Goal: Transaction & Acquisition: Purchase product/service

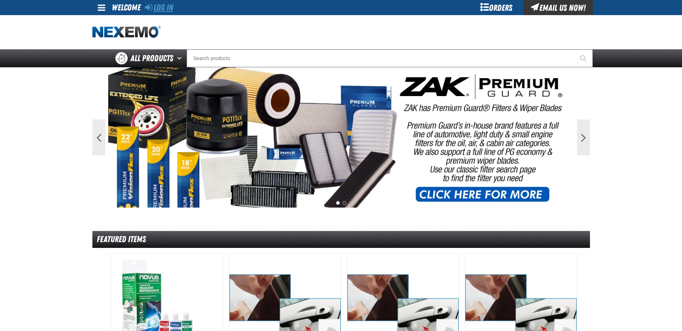
click at [157, 6] on link "Log In" at bounding box center [159, 8] width 28 height 10
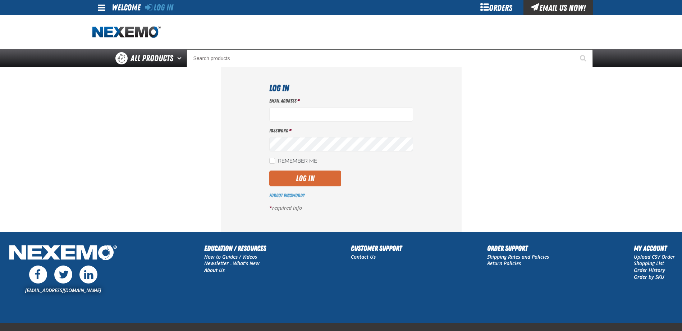
type input "[EMAIL_ADDRESS][DOMAIN_NAME]"
click at [314, 180] on button "Log In" at bounding box center [305, 178] width 72 height 16
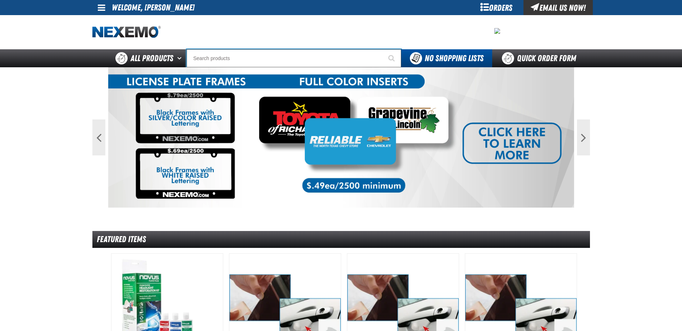
click at [205, 63] on input "Search" at bounding box center [294, 58] width 215 height 18
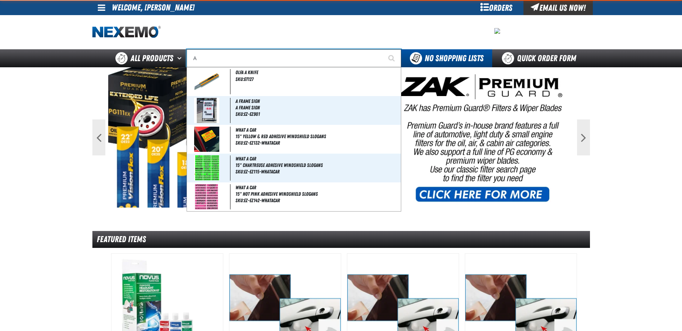
type input "AC"
type input "AC Power Booster - ZAK Products"
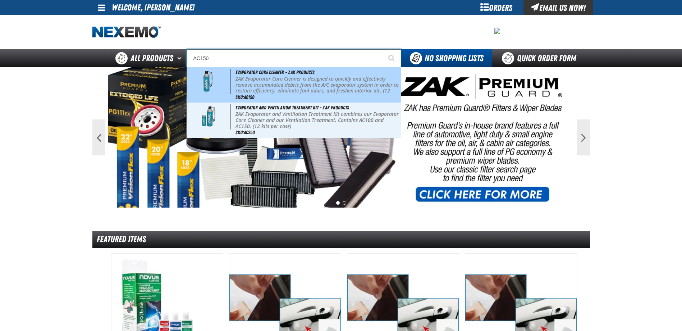
click at [252, 82] on p "ZAK Evaporator Core Cleaner is designed to quickly and effectively remove accum…" at bounding box center [317, 88] width 164 height 24
type input "Evaporator Core Cleaner - ZAK Products"
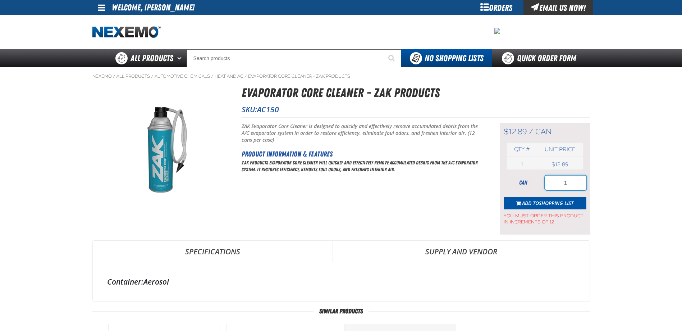
drag, startPoint x: 556, startPoint y: 186, endPoint x: 580, endPoint y: 185, distance: 24.4
click at [580, 185] on input "1" at bounding box center [565, 182] width 41 height 14
type input "36"
click at [549, 200] on span "Shopping List" at bounding box center [556, 202] width 35 height 7
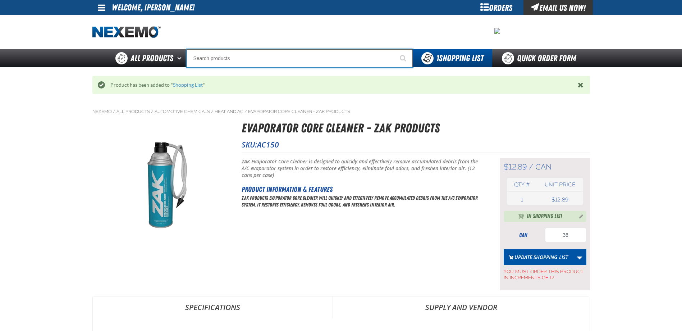
click at [232, 61] on input "Search" at bounding box center [300, 58] width 226 height 18
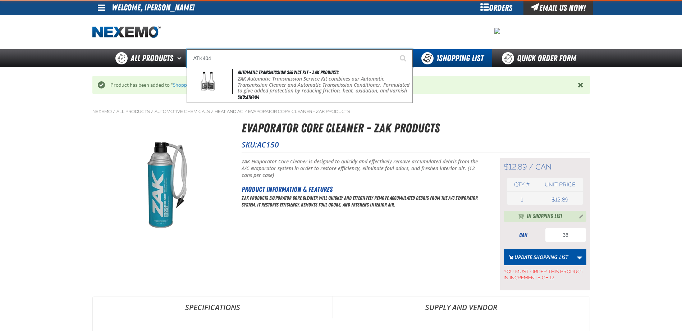
type input "Automatic Transmission Service Kit - ZAK Products"
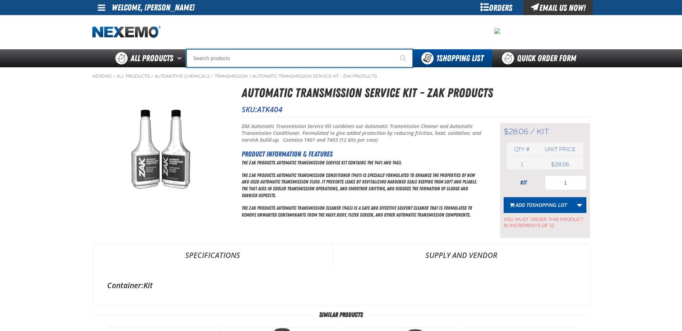
click at [236, 59] on input "Search" at bounding box center [300, 58] width 226 height 18
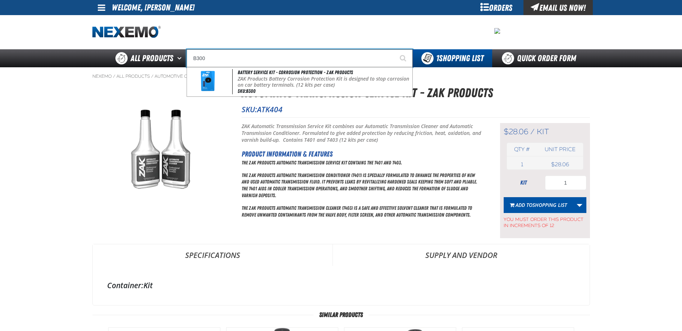
type input "Battery Service Kit - Corrosion Protection - ZAK Products"
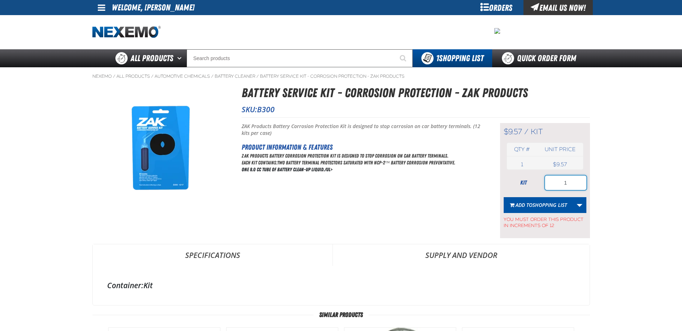
drag, startPoint x: 546, startPoint y: 184, endPoint x: 598, endPoint y: 181, distance: 51.9
click at [598, 181] on main "Nexemo / All Products / / / B300 1" at bounding box center [341, 295] width 682 height 456
type input "96"
click at [538, 205] on span "Shopping List" at bounding box center [549, 204] width 35 height 7
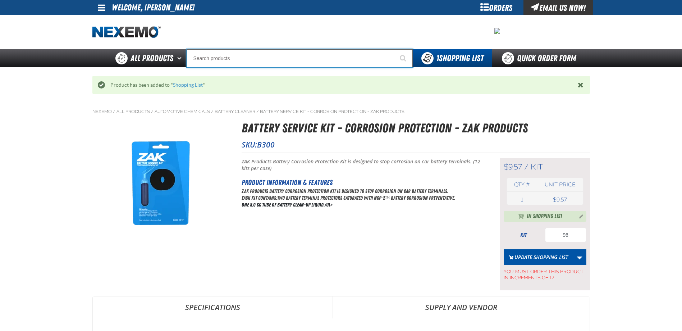
click at [223, 61] on input "Search" at bounding box center [300, 58] width 226 height 18
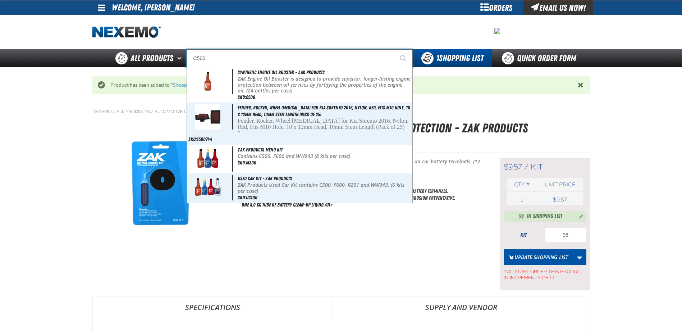
type input "C500"
click at [395, 49] on button "Start Searching" at bounding box center [404, 58] width 18 height 18
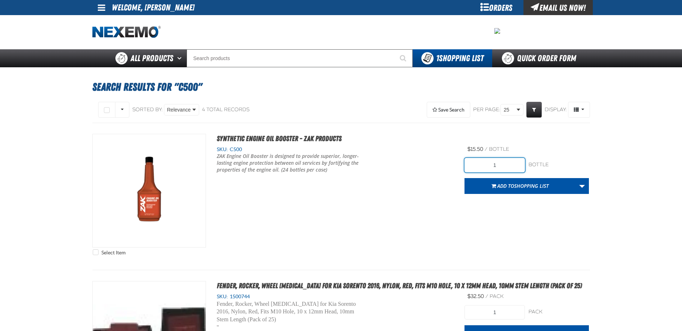
drag, startPoint x: 485, startPoint y: 166, endPoint x: 550, endPoint y: 166, distance: 64.7
click at [548, 166] on div "1 bottle bottle" at bounding box center [526, 165] width 124 height 14
type input "96"
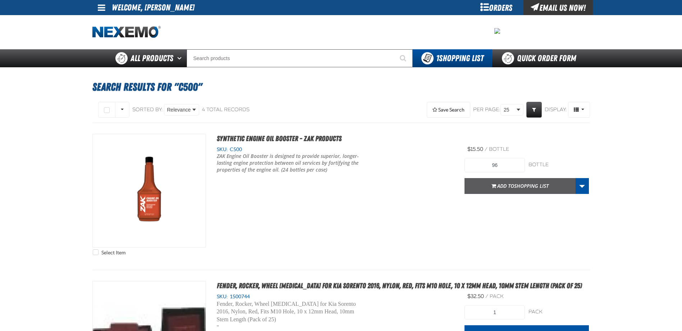
click at [515, 188] on span "Shopping List" at bounding box center [531, 185] width 35 height 7
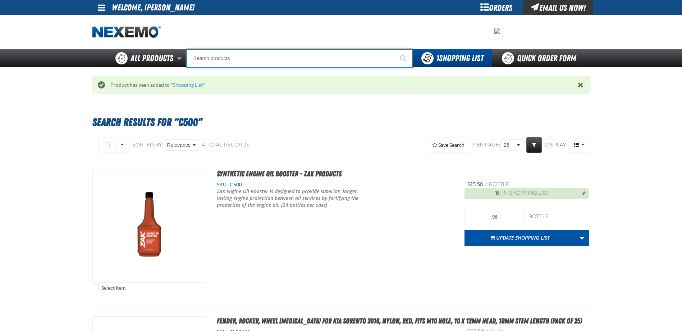
drag, startPoint x: 235, startPoint y: 62, endPoint x: 234, endPoint y: 80, distance: 17.7
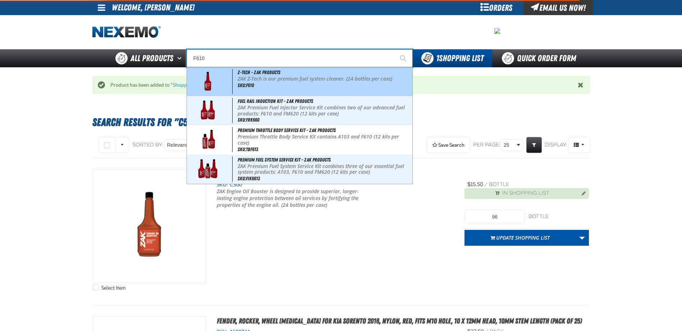
type input "Z-Tech - ZAK Products"
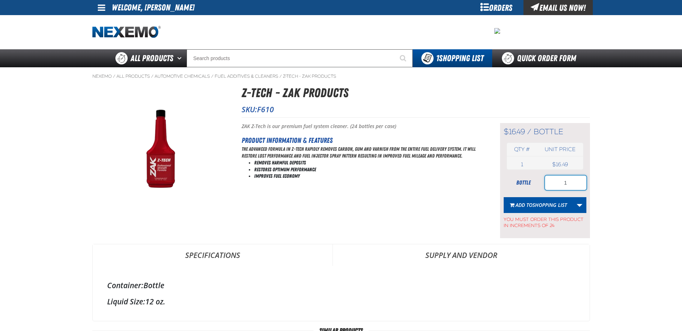
drag, startPoint x: 558, startPoint y: 176, endPoint x: 601, endPoint y: 181, distance: 43.4
click at [601, 181] on main "Nexemo / All Products / / / F610 1" at bounding box center [341, 303] width 682 height 472
type input "7"
type input "96"
drag, startPoint x: 550, startPoint y: 204, endPoint x: 544, endPoint y: 203, distance: 6.5
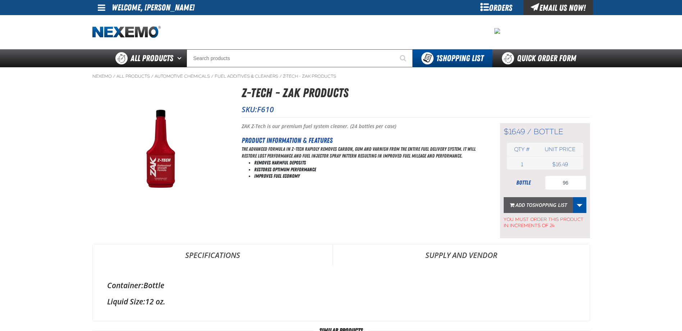
click at [550, 204] on span "Shopping List" at bounding box center [549, 204] width 35 height 7
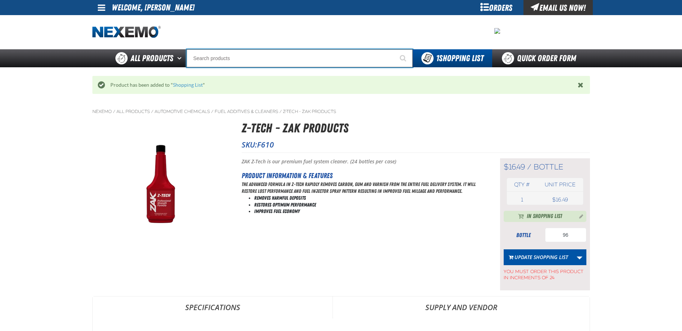
drag, startPoint x: 202, startPoint y: 56, endPoint x: 207, endPoint y: 63, distance: 7.7
click at [204, 56] on input "Search" at bounding box center [300, 58] width 226 height 18
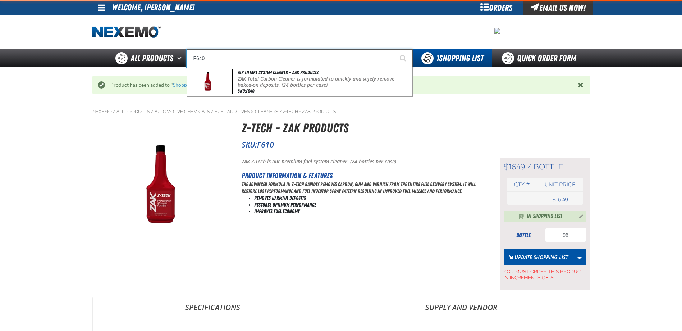
type input "F640"
click at [395, 49] on button "Start Searching" at bounding box center [404, 58] width 18 height 18
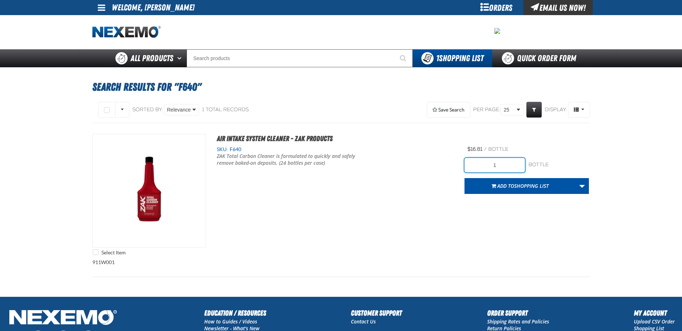
drag, startPoint x: 489, startPoint y: 165, endPoint x: 523, endPoint y: 160, distance: 34.4
click at [523, 160] on input "1" at bounding box center [494, 165] width 60 height 14
type input "2"
type input "24"
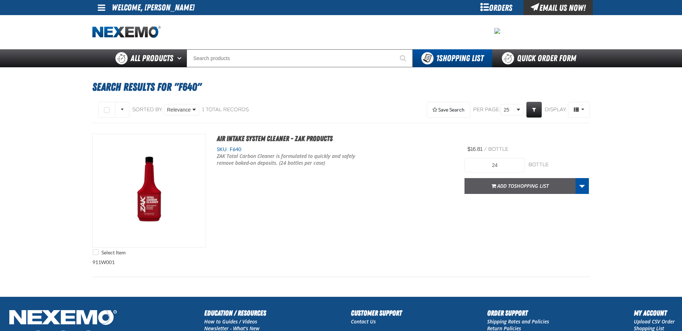
click at [473, 188] on button "Add to Shopping List" at bounding box center [519, 186] width 111 height 16
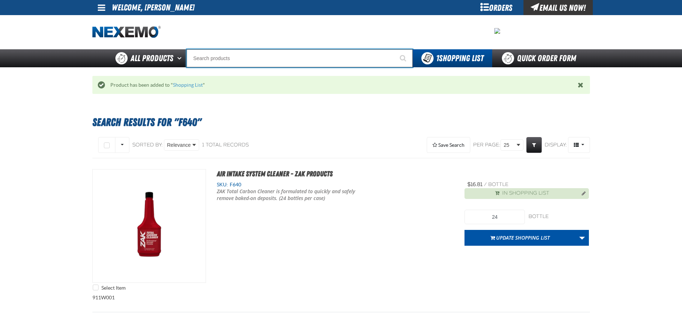
click at [214, 59] on input "Search" at bounding box center [300, 58] width 226 height 18
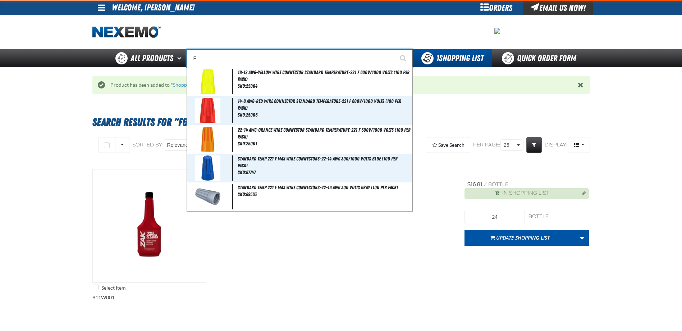
type input "FR"
type input "FROM"
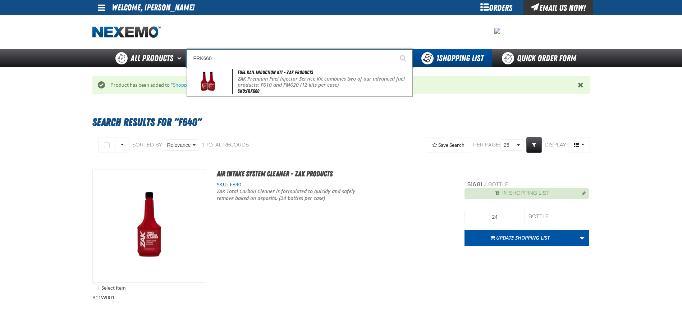
type input "FRK660"
click at [395, 49] on button "Start Searching" at bounding box center [404, 58] width 18 height 18
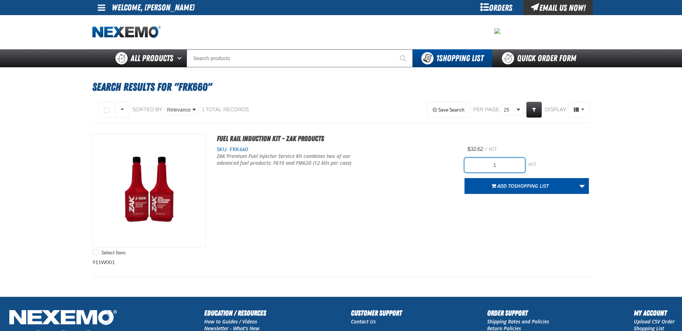
drag, startPoint x: 505, startPoint y: 163, endPoint x: 540, endPoint y: 162, distance: 35.6
click at [540, 162] on div "1 kit kit" at bounding box center [526, 165] width 124 height 14
type input "24"
click at [475, 185] on button "Add to Shopping List" at bounding box center [519, 186] width 111 height 16
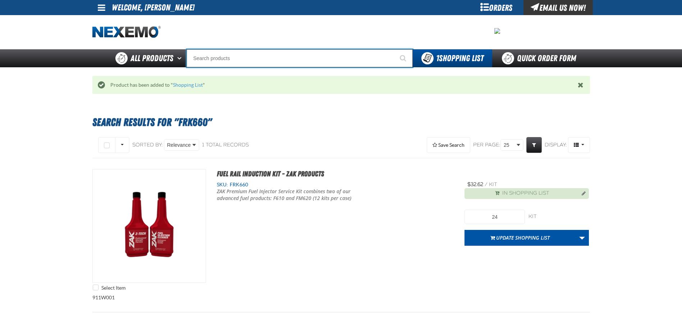
click at [210, 60] on input "Search" at bounding box center [300, 58] width 226 height 18
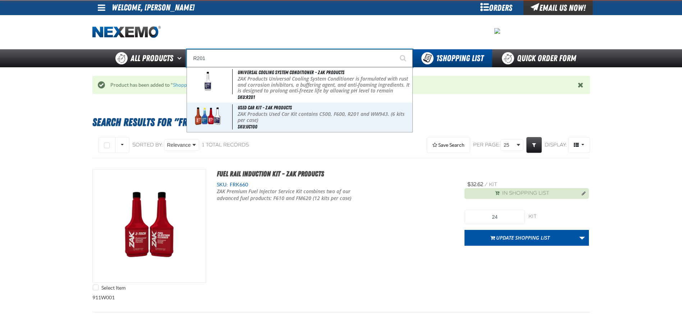
type input "R201"
click at [395, 49] on button "Start Searching" at bounding box center [404, 58] width 18 height 18
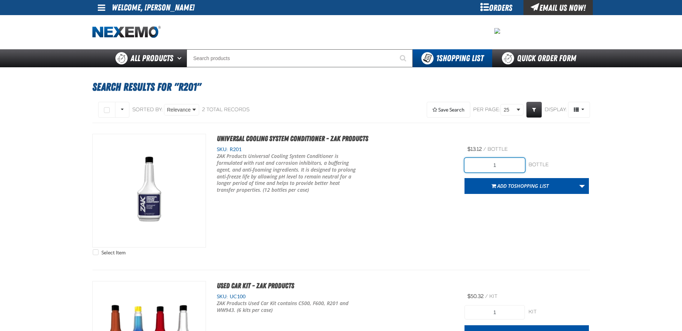
drag, startPoint x: 478, startPoint y: 167, endPoint x: 540, endPoint y: 158, distance: 62.5
click at [540, 158] on div "1 bottle bottle" at bounding box center [526, 165] width 124 height 14
type input "24"
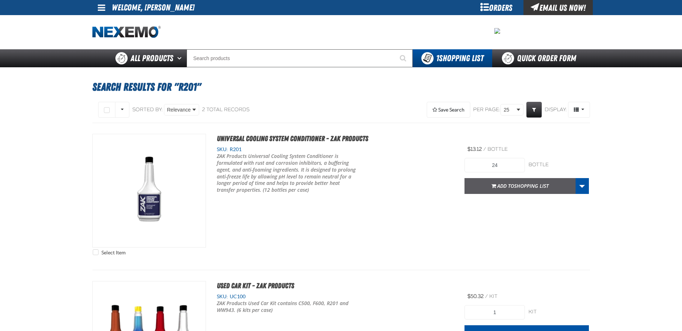
click at [473, 184] on button "Add to Shopping List" at bounding box center [519, 186] width 111 height 16
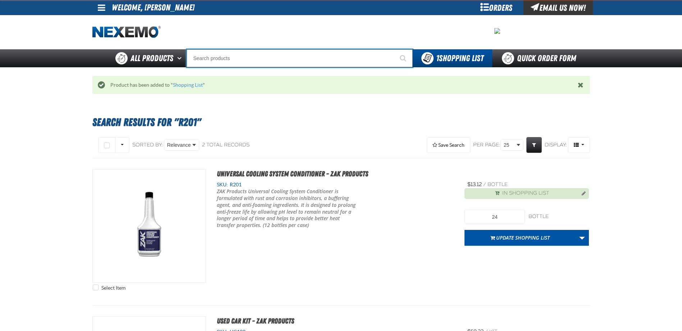
click at [219, 58] on input "Search" at bounding box center [300, 58] width 226 height 18
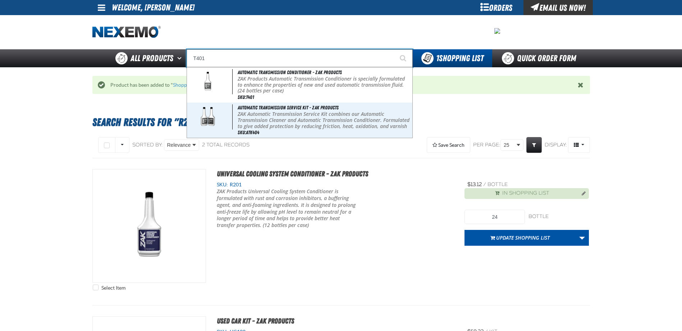
type input "T401"
click at [395, 49] on button "Start Searching" at bounding box center [404, 58] width 18 height 18
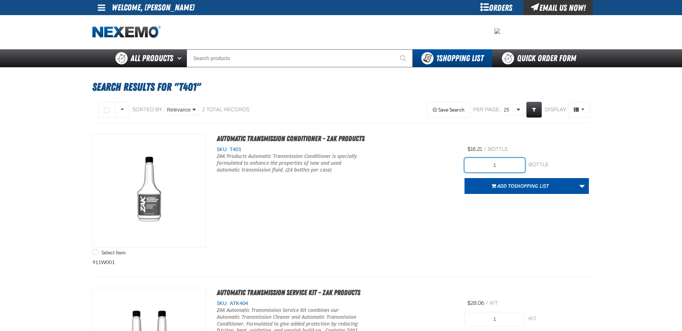
drag, startPoint x: 489, startPoint y: 166, endPoint x: 530, endPoint y: 162, distance: 41.2
click at [530, 162] on div "1 bottle bottle" at bounding box center [526, 165] width 124 height 14
type input "24"
click at [467, 189] on button "Add to Shopping List" at bounding box center [519, 186] width 111 height 16
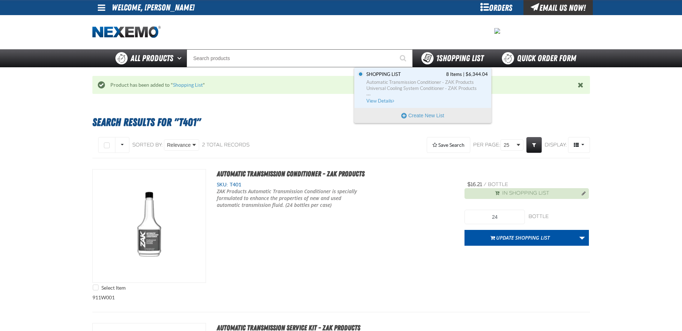
click at [456, 59] on span "1 Shopping List" at bounding box center [459, 58] width 47 height 10
click at [418, 79] on span "Automatic Transmission Conditioner - ZAK Products" at bounding box center [426, 82] width 121 height 6
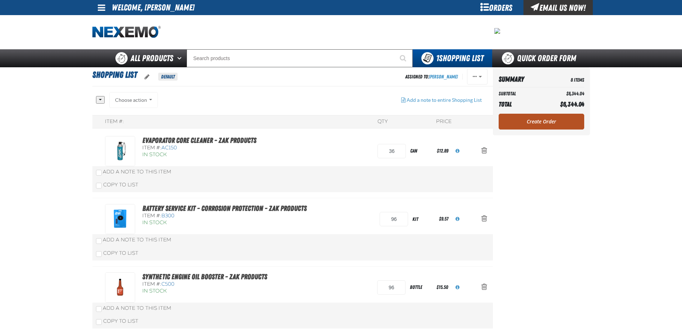
click at [549, 128] on link "Create Order" at bounding box center [541, 122] width 86 height 16
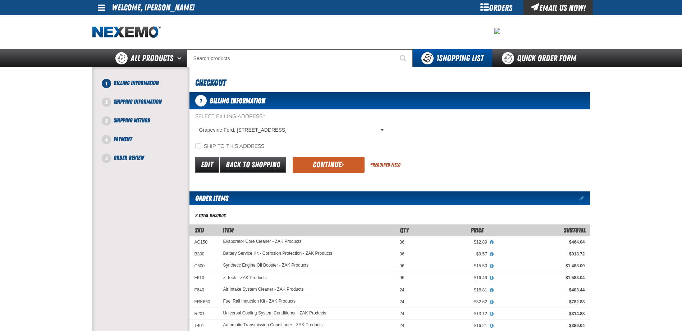
click at [543, 123] on div "Select Billing Address * [GEOGRAPHIC_DATA], [STREET_ADDRESS] [GEOGRAPHIC_DATA],…" at bounding box center [389, 131] width 400 height 37
click at [337, 160] on button "Continue" at bounding box center [329, 165] width 72 height 16
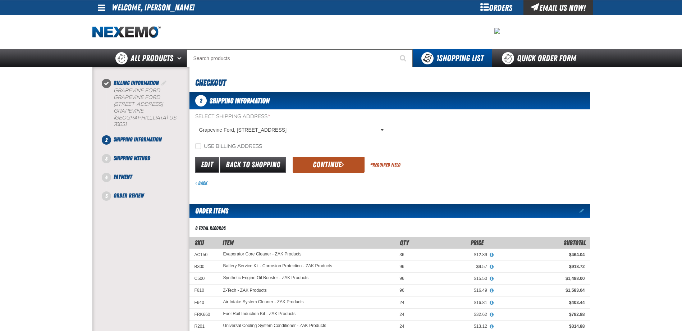
click at [333, 161] on button "Continue" at bounding box center [329, 165] width 72 height 16
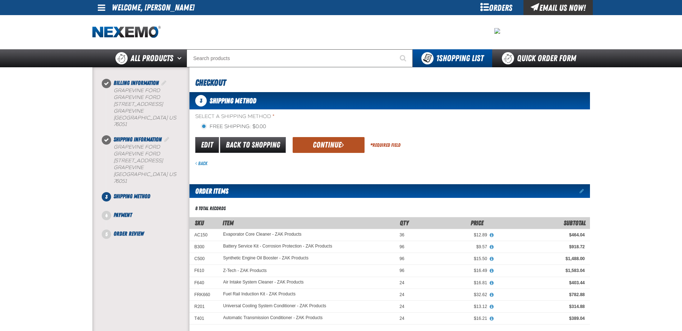
click at [331, 142] on button "Continue" at bounding box center [329, 145] width 72 height 16
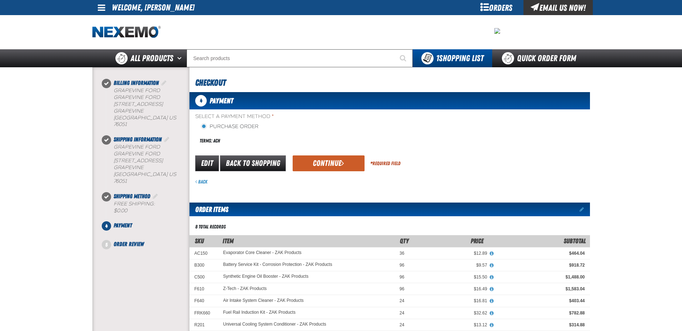
click at [331, 152] on div "Select a Payment Method * Purchase Order Terms: ACH payment_term_4 *" at bounding box center [389, 149] width 400 height 72
click at [330, 163] on button "Continue" at bounding box center [329, 163] width 72 height 16
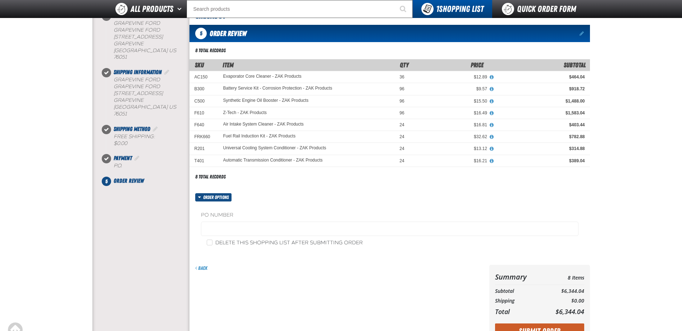
scroll to position [201, 0]
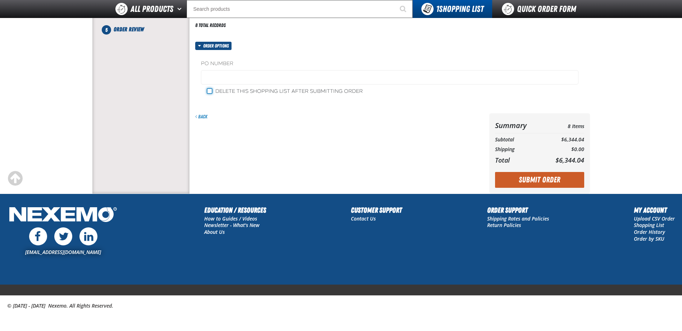
click at [210, 90] on input "Delete this shopping list after submitting order" at bounding box center [210, 91] width 6 height 6
checkbox input "true"
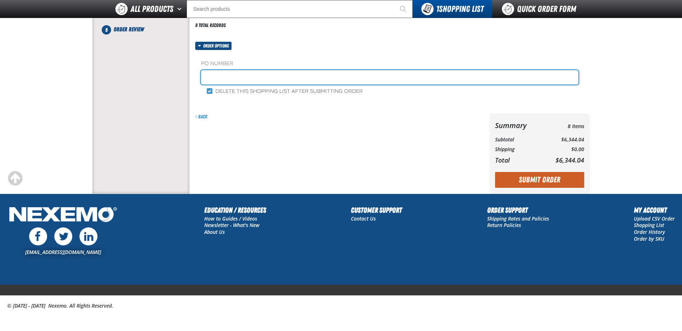
click at [222, 79] on input "text" at bounding box center [389, 77] width 377 height 14
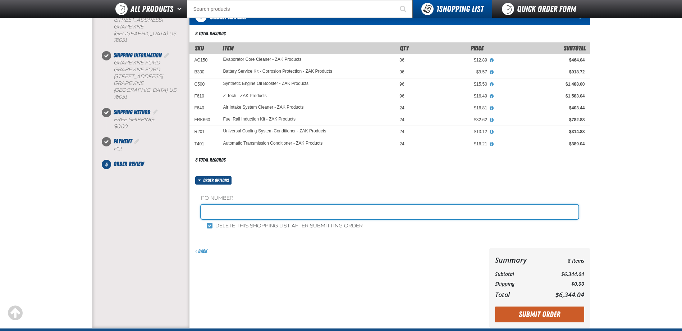
scroll to position [57, 0]
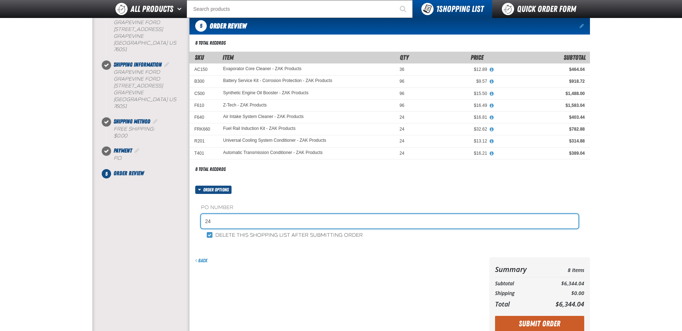
type input "24"
click at [495, 316] on button "Submit Order" at bounding box center [539, 324] width 89 height 16
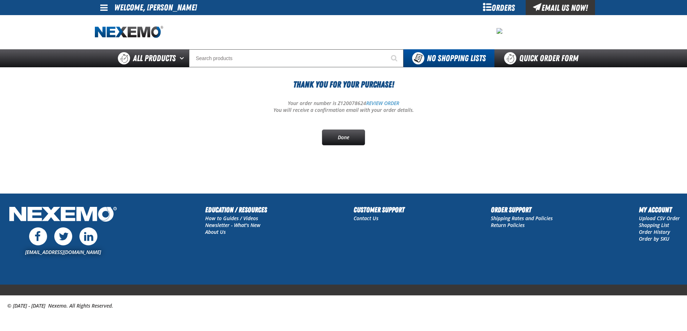
click at [493, 7] on div "Orders" at bounding box center [499, 7] width 54 height 15
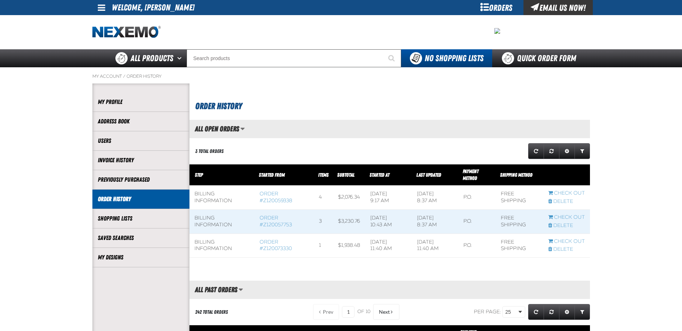
scroll to position [0, 0]
click at [274, 197] on link "Order #Z120059338" at bounding box center [275, 196] width 33 height 13
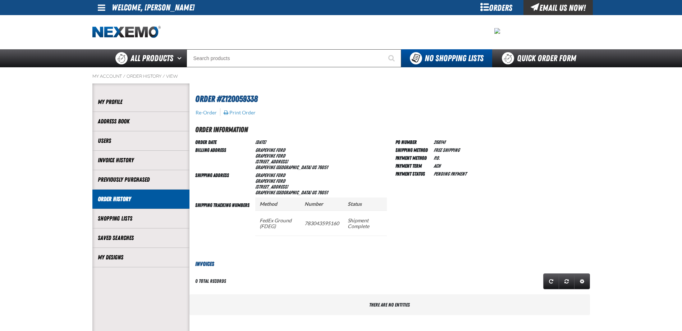
click at [492, 13] on div "Orders" at bounding box center [496, 7] width 54 height 15
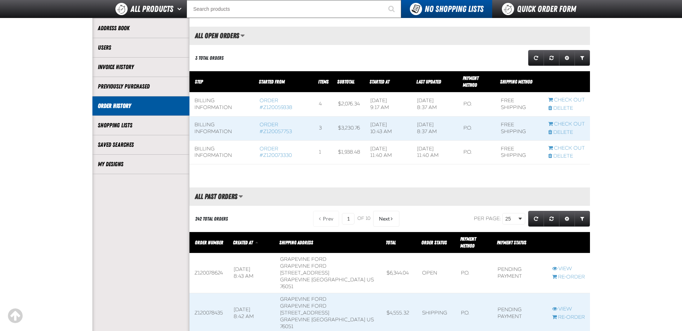
scroll to position [108, 0]
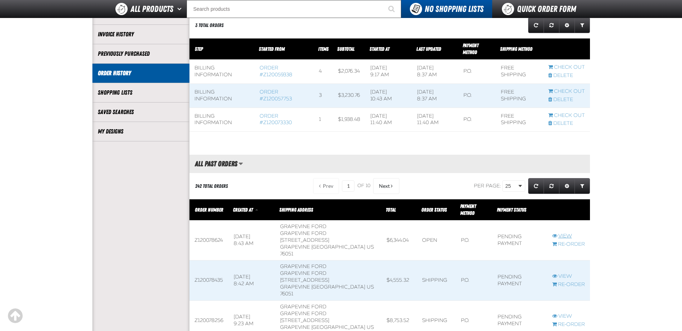
click at [567, 233] on link "View" at bounding box center [568, 236] width 33 height 7
